Goal: Information Seeking & Learning: Learn about a topic

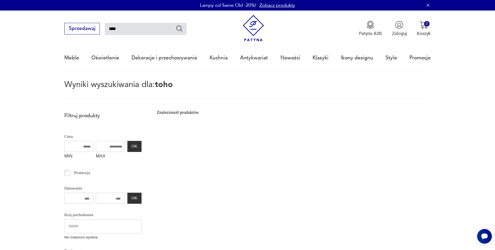
type input "****"
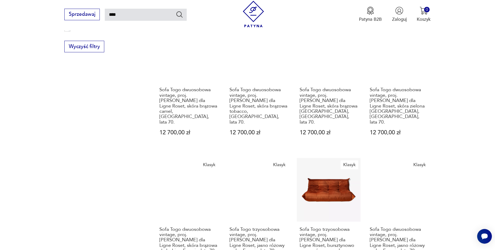
scroll to position [471, 0]
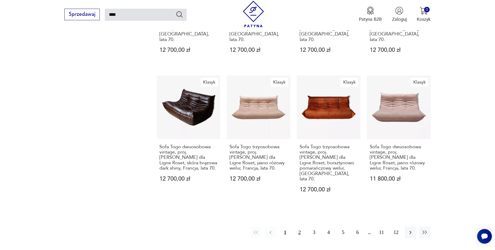
click at [300, 226] on button "2" at bounding box center [299, 231] width 11 height 11
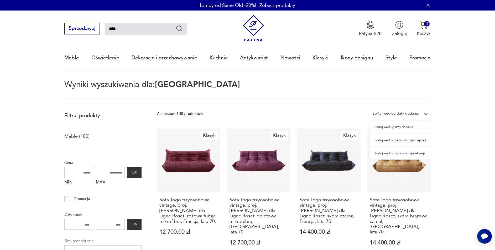
click at [410, 117] on div "Sortuj według daty dodania" at bounding box center [395, 113] width 51 height 8
click at [410, 143] on div "Sortuj według ceny (od najmniejszej)" at bounding box center [400, 139] width 61 height 13
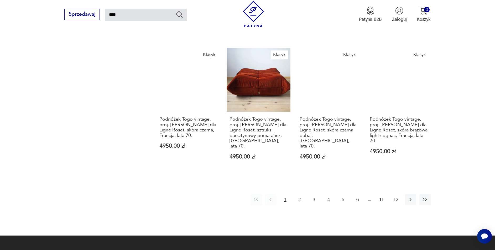
scroll to position [447, 0]
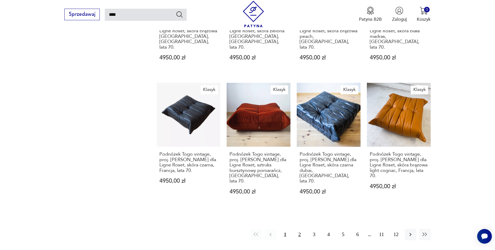
click at [303, 229] on button "2" at bounding box center [299, 234] width 11 height 11
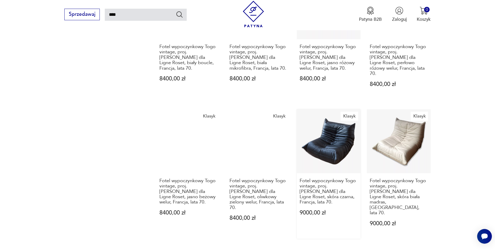
scroll to position [436, 0]
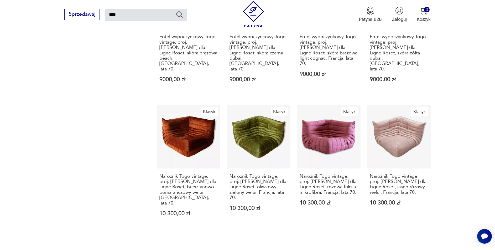
scroll to position [442, 0]
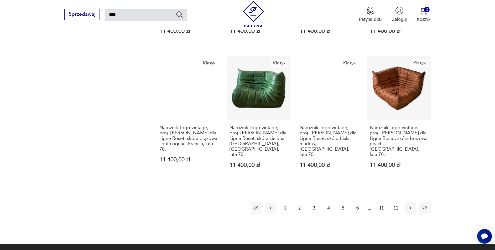
scroll to position [536, 0]
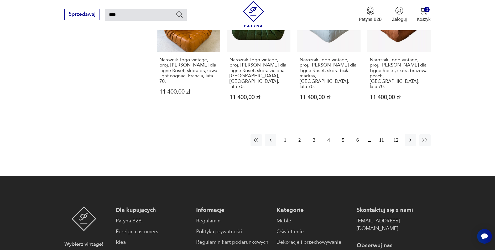
click at [341, 134] on button "5" at bounding box center [342, 139] width 11 height 11
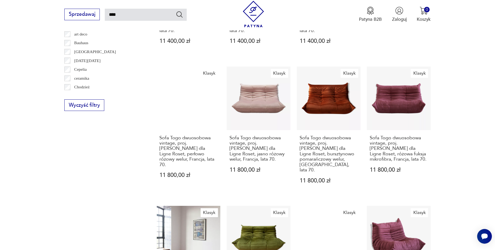
scroll to position [513, 0]
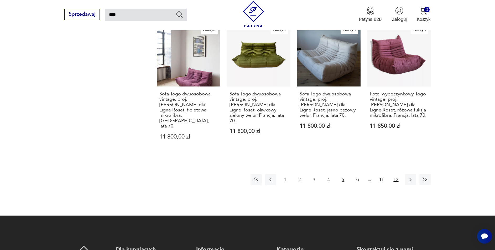
click at [392, 174] on button "12" at bounding box center [395, 179] width 11 height 11
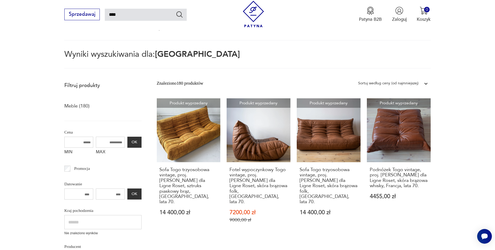
scroll to position [135, 0]
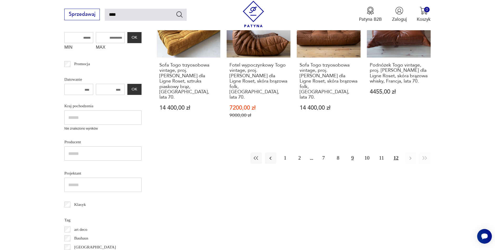
click at [350, 152] on button "9" at bounding box center [352, 157] width 11 height 11
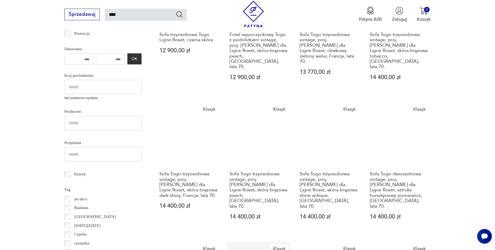
scroll to position [318, 0]
